Goal: Task Accomplishment & Management: Manage account settings

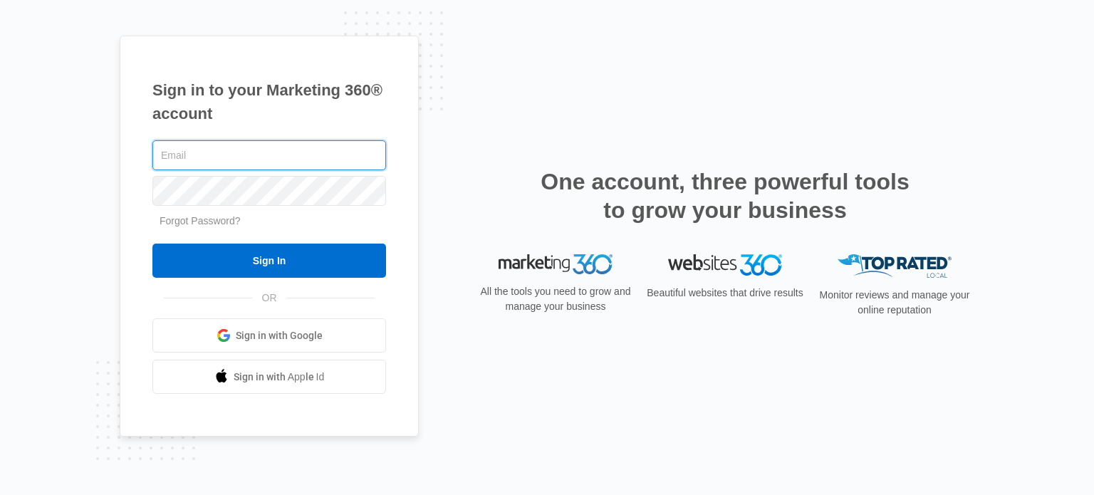
type input "[PERSON_NAME][EMAIL_ADDRESS][DOMAIN_NAME]"
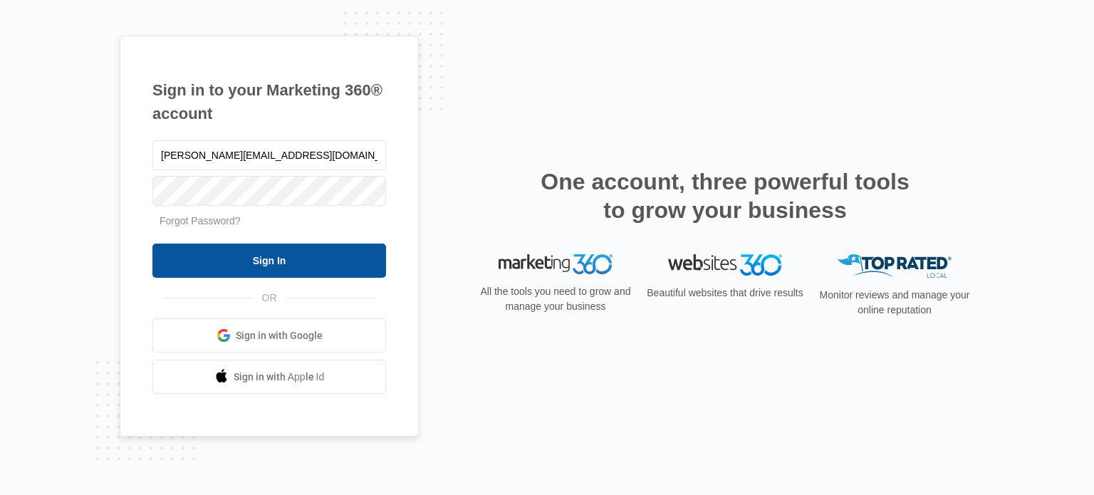
click at [293, 272] on input "Sign In" at bounding box center [269, 261] width 234 height 34
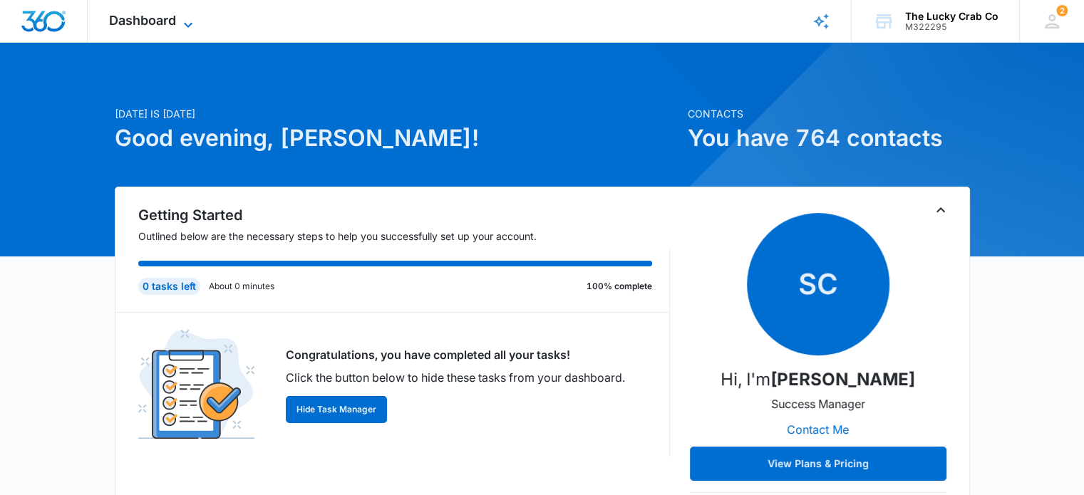
click at [176, 16] on span "Dashboard" at bounding box center [142, 20] width 67 height 15
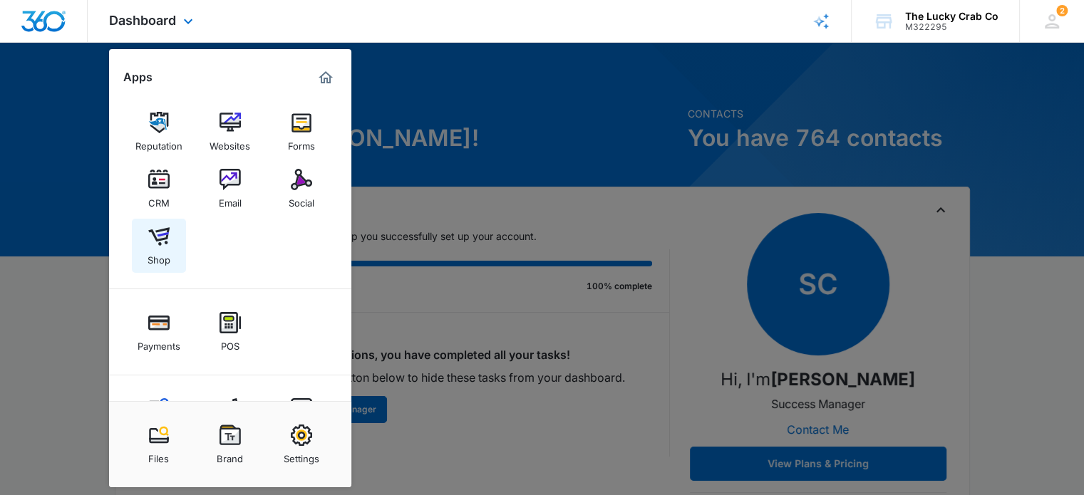
click at [159, 242] on img at bounding box center [158, 236] width 21 height 21
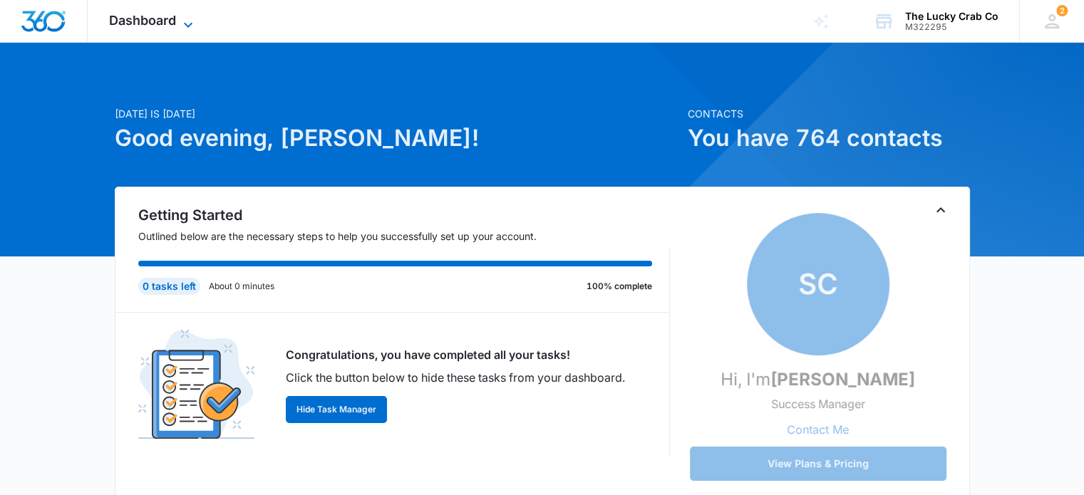
click at [160, 16] on span "Dashboard" at bounding box center [142, 20] width 67 height 15
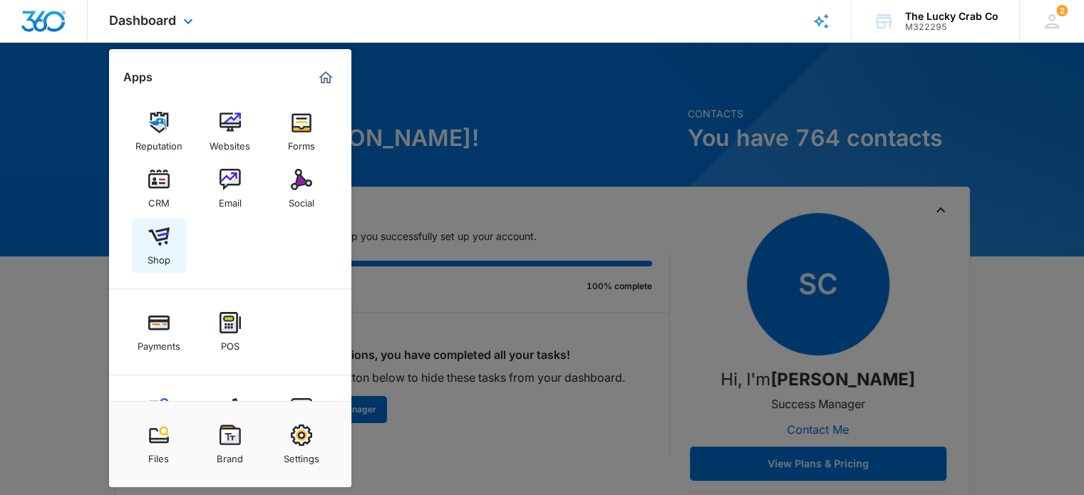
click at [165, 233] on img at bounding box center [158, 236] width 21 height 21
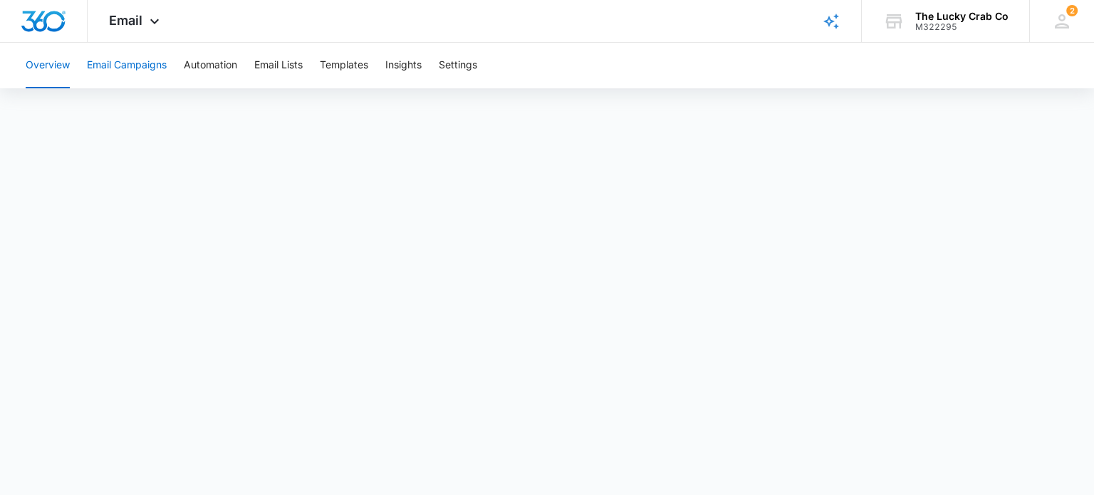
click at [137, 67] on button "Email Campaigns" at bounding box center [127, 66] width 80 height 46
click at [216, 63] on button "Automation" at bounding box center [210, 66] width 53 height 46
click at [348, 64] on button "Templates" at bounding box center [344, 66] width 48 height 46
